Goal: Check status: Check status

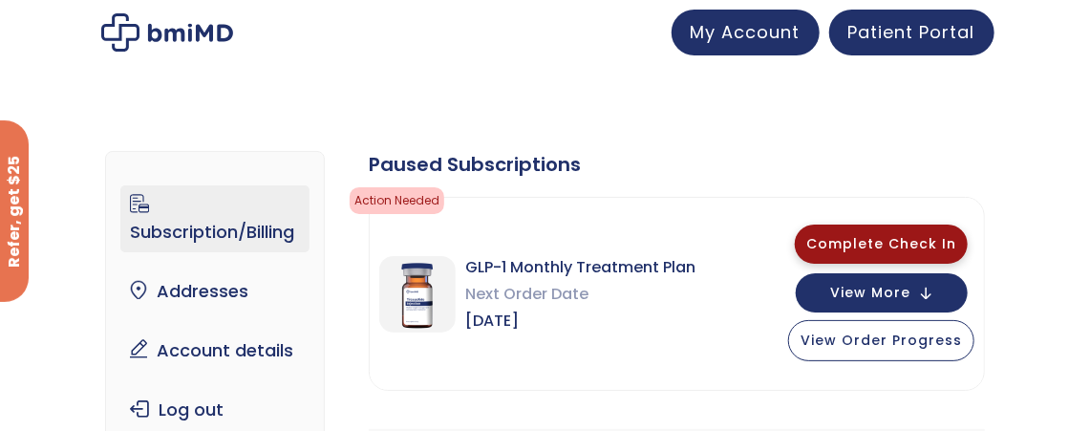
click at [854, 237] on span "Complete Check In" at bounding box center [881, 243] width 150 height 19
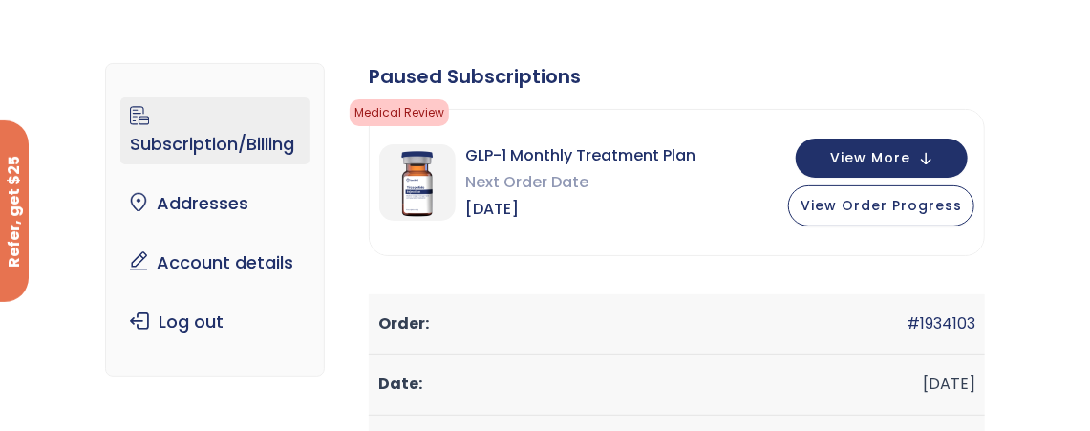
scroll to position [127, 0]
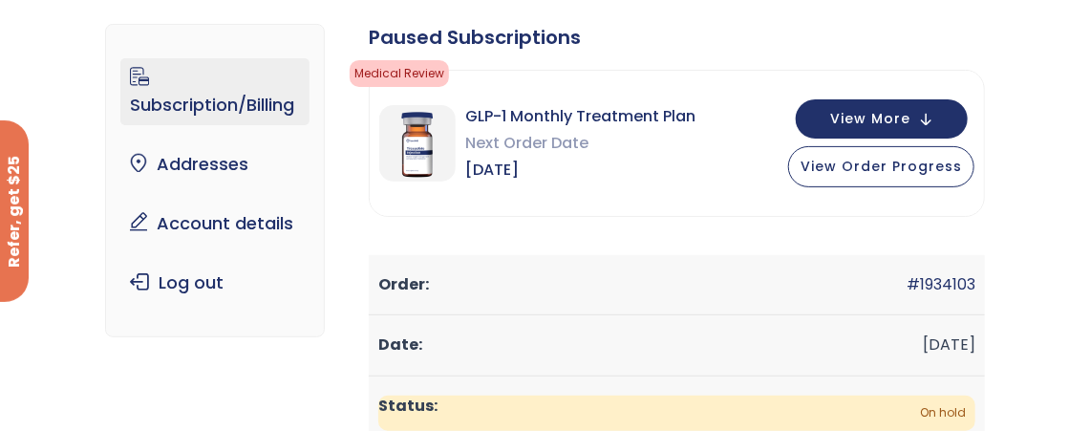
click at [558, 135] on span "Next Order Date" at bounding box center [580, 143] width 230 height 27
click at [816, 163] on span "View Order Progress" at bounding box center [880, 164] width 161 height 19
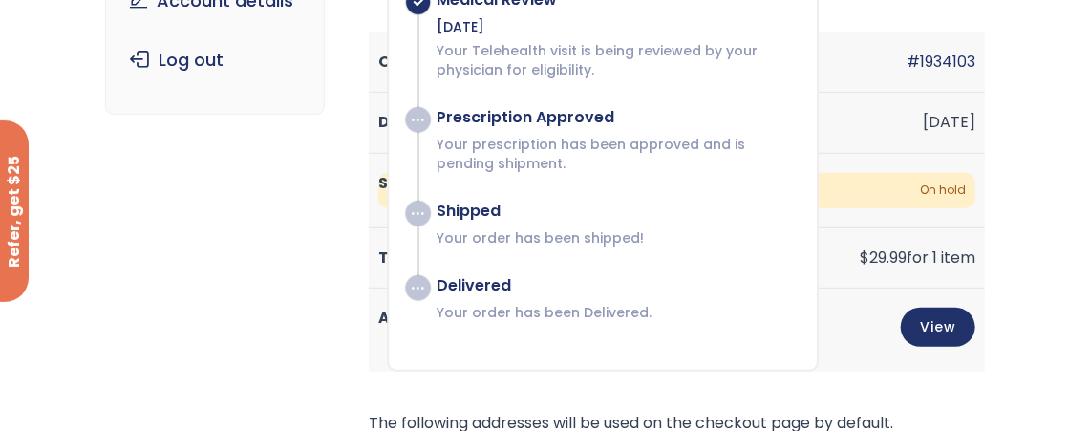
scroll to position [382, 0]
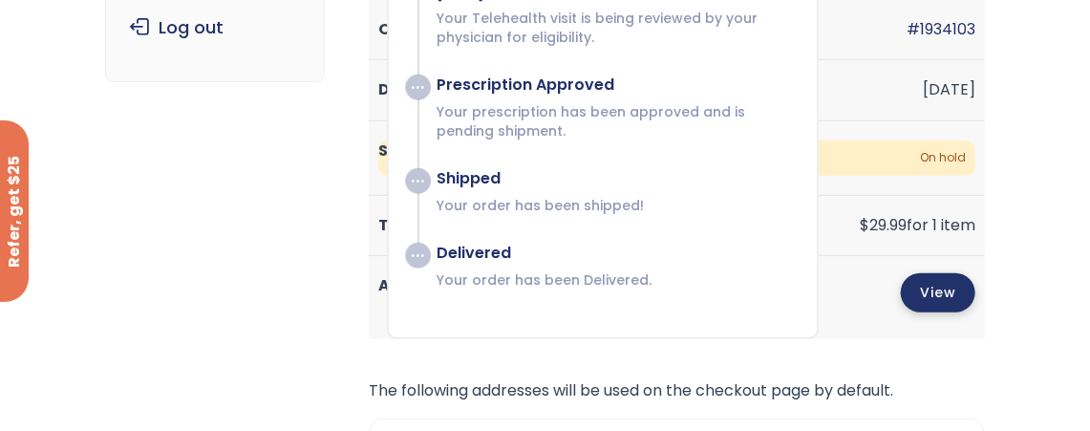
click at [938, 291] on link "View" at bounding box center [938, 292] width 74 height 39
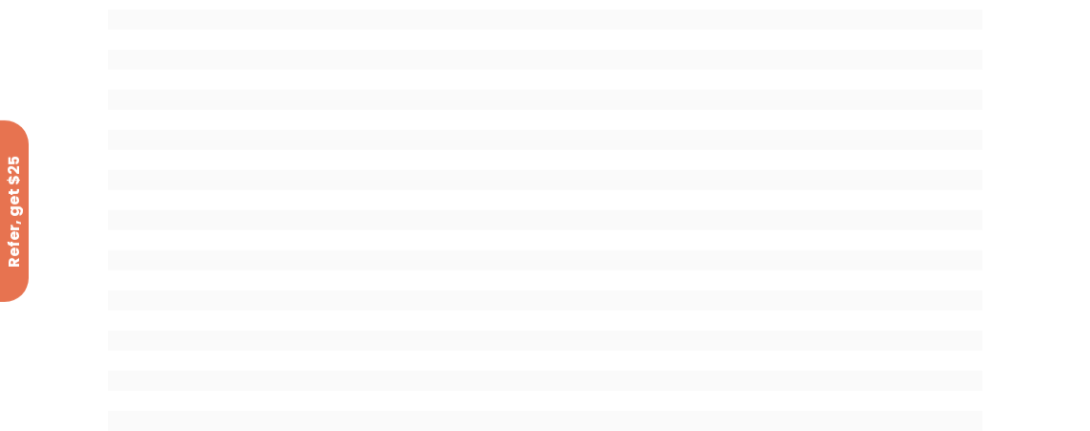
scroll to position [254, 0]
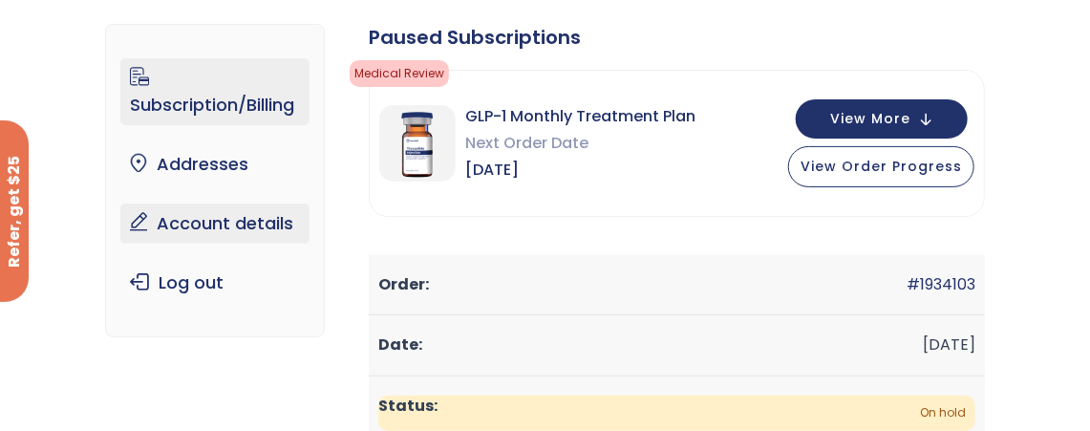
click at [210, 226] on link "Account details" at bounding box center [214, 223] width 189 height 40
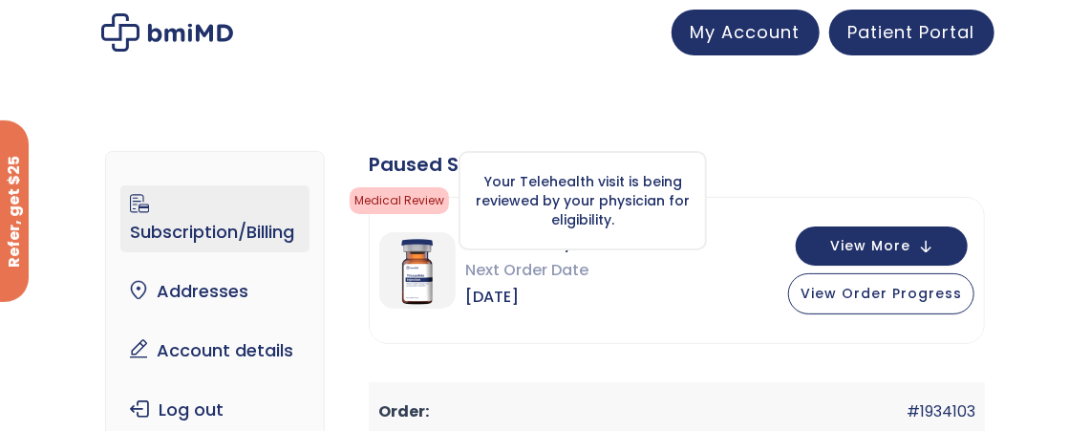
click at [502, 182] on div "Your Telehealth visit is being reviewed by your physician for eligibility." at bounding box center [582, 200] width 248 height 99
click at [435, 196] on span "Medical Review" at bounding box center [399, 200] width 99 height 27
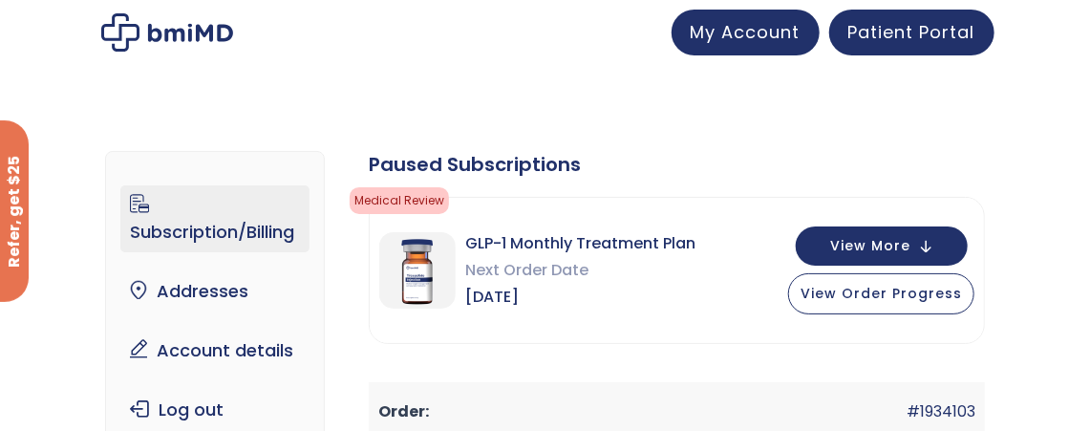
click at [223, 31] on img at bounding box center [167, 32] width 132 height 38
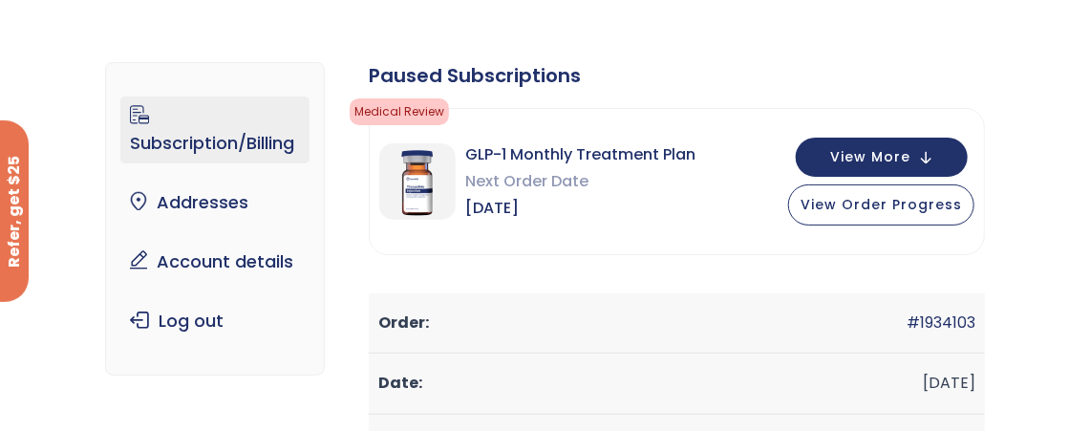
scroll to position [127, 0]
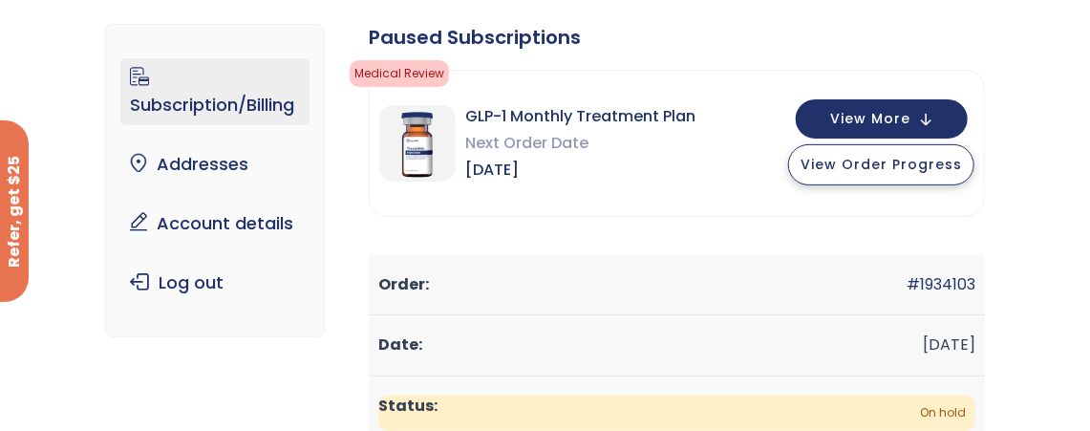
click at [835, 159] on span "View Order Progress" at bounding box center [880, 164] width 161 height 19
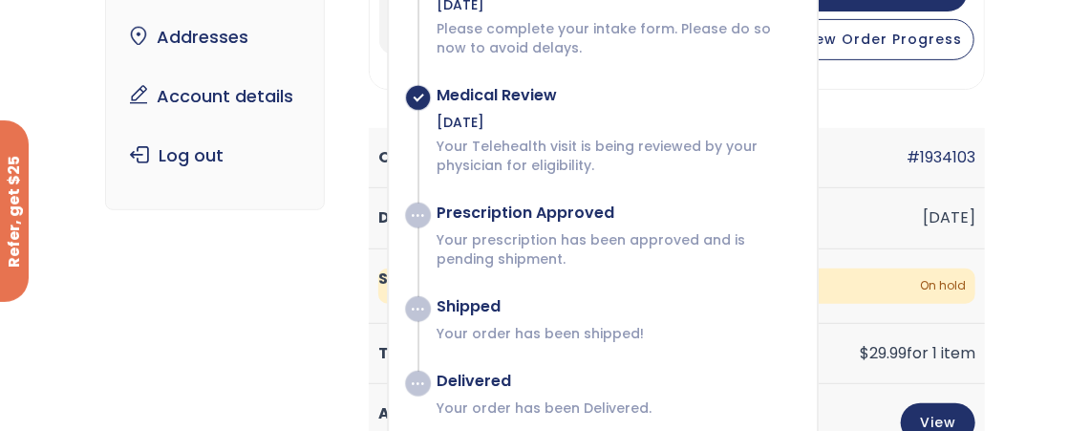
drag, startPoint x: 425, startPoint y: 123, endPoint x: 435, endPoint y: 123, distance: 10.5
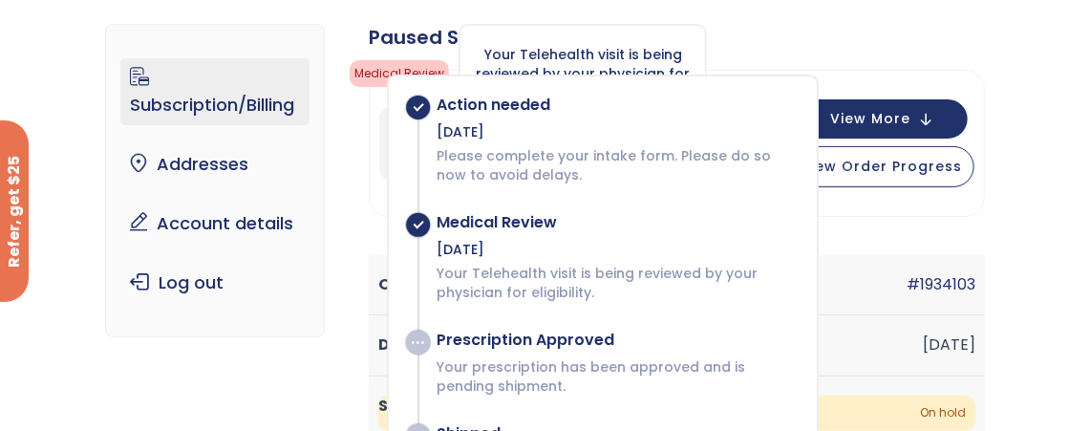
drag, startPoint x: 435, startPoint y: 123, endPoint x: 367, endPoint y: 74, distance: 84.8
click at [366, 73] on span "Medical Review" at bounding box center [399, 73] width 99 height 27
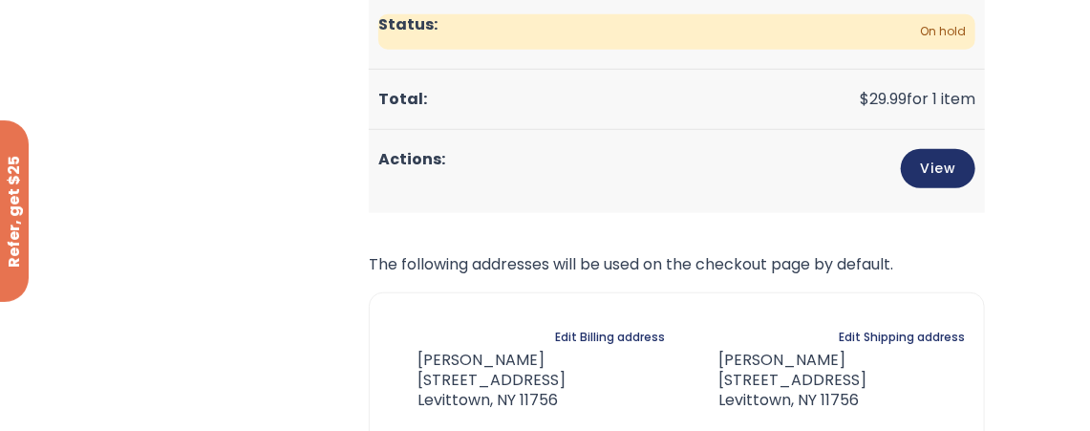
scroll to position [509, 0]
click at [952, 173] on link "View" at bounding box center [938, 165] width 74 height 39
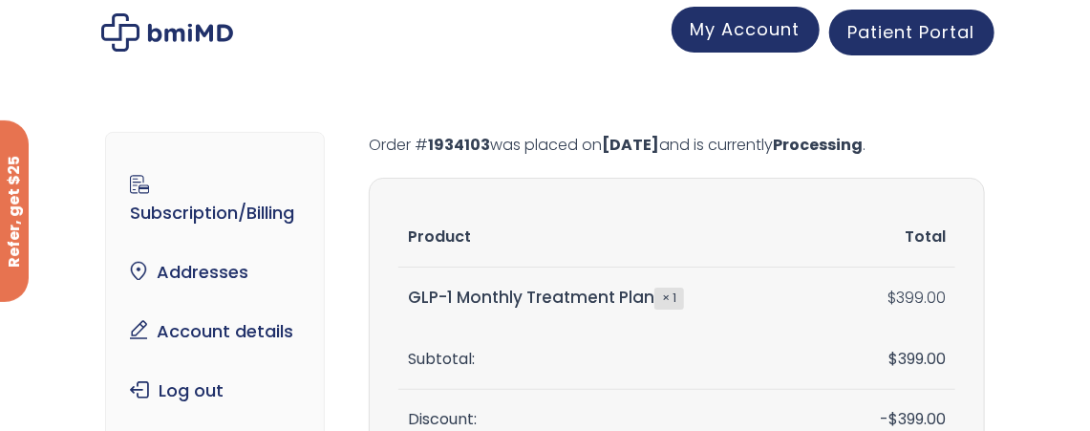
click at [753, 34] on span "My Account" at bounding box center [745, 29] width 110 height 24
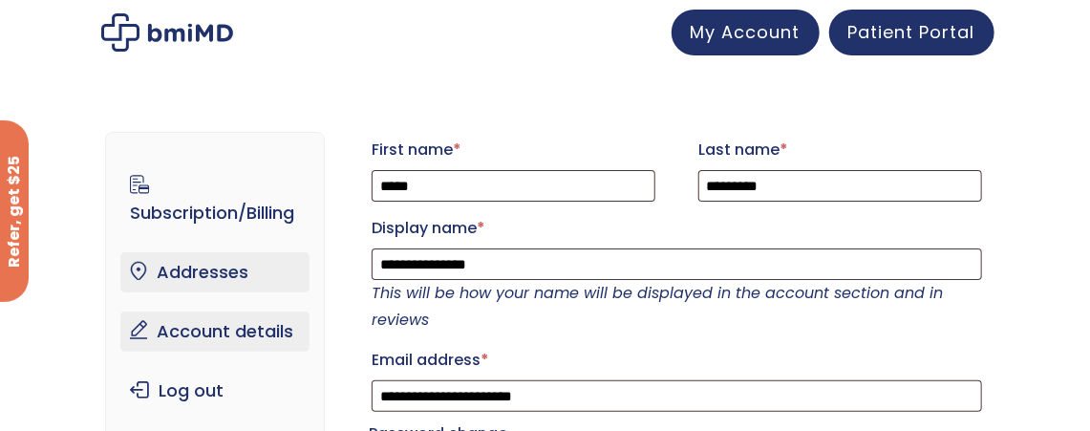
click at [209, 268] on link "Addresses" at bounding box center [214, 272] width 189 height 40
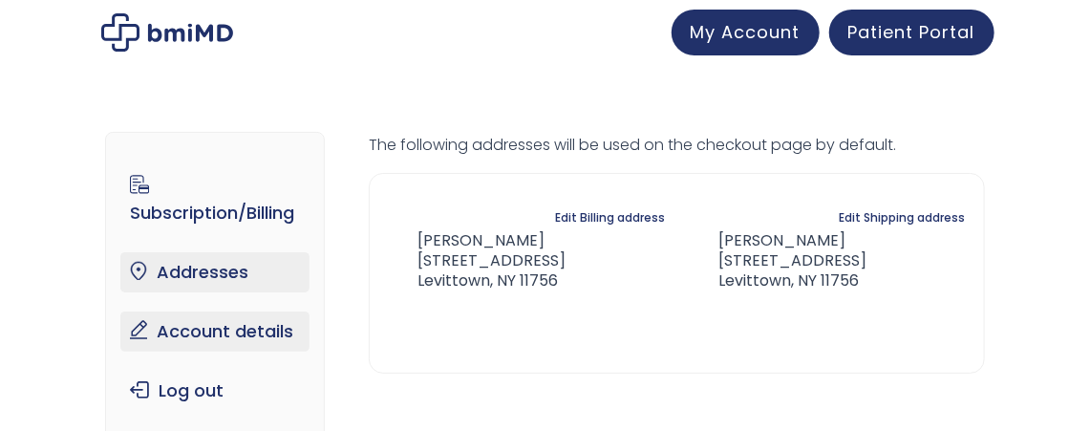
click at [213, 336] on link "Account details" at bounding box center [214, 331] width 189 height 40
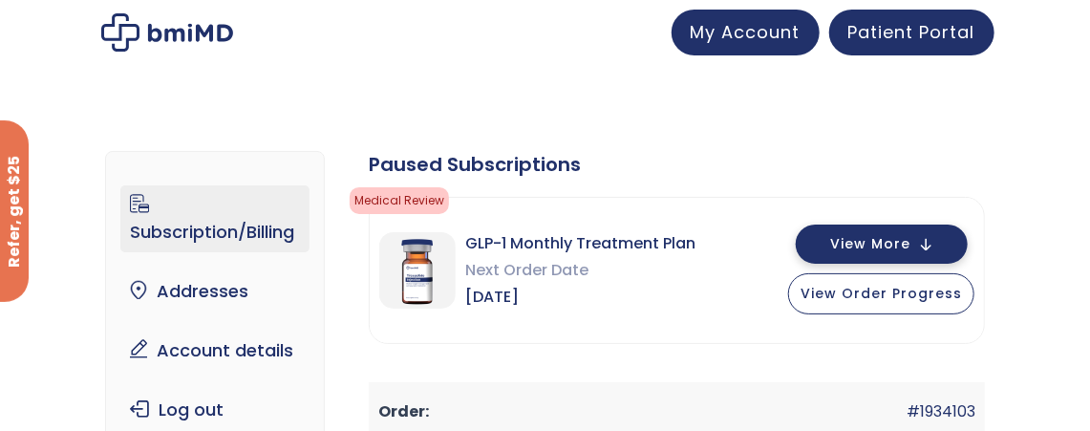
click at [812, 244] on button "View More" at bounding box center [881, 243] width 172 height 39
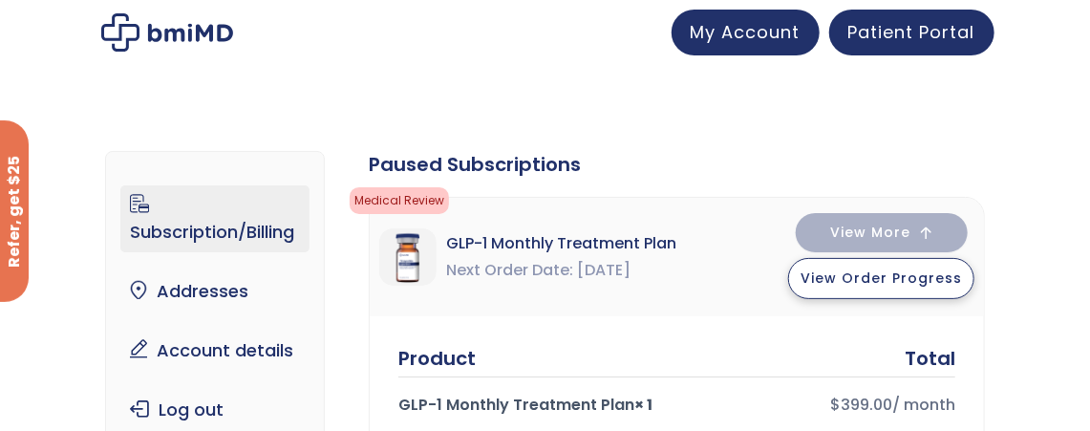
click at [858, 276] on span "View Order Progress" at bounding box center [880, 277] width 161 height 19
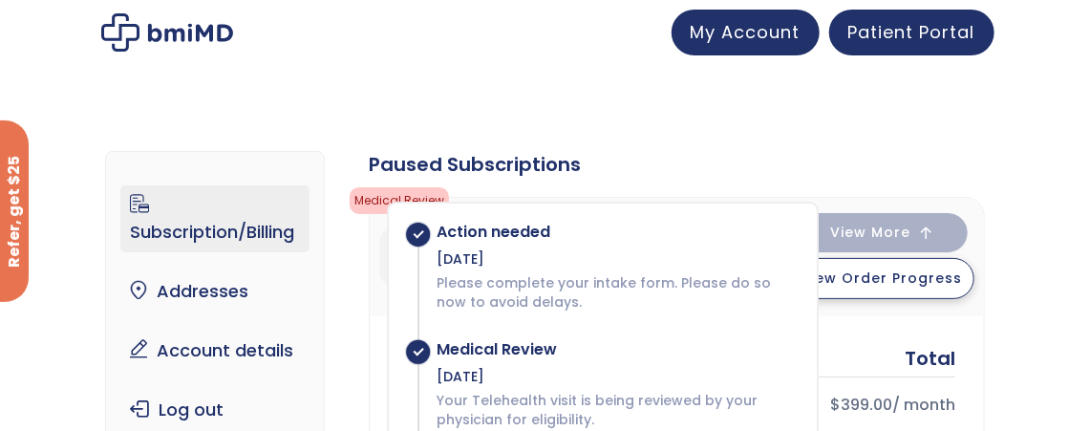
click at [858, 272] on span "View Order Progress" at bounding box center [880, 277] width 161 height 19
